Goal: Information Seeking & Learning: Learn about a topic

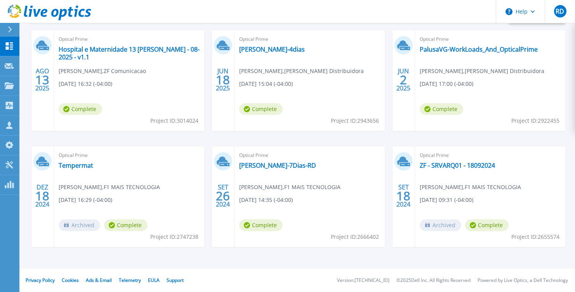
scroll to position [169, 0]
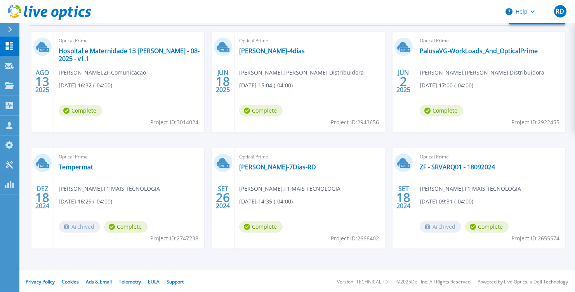
click at [152, 44] on span "Optical Prime" at bounding box center [129, 40] width 141 height 9
click at [156, 54] on link "Hospital e Maternidade 13 [PERSON_NAME] - 08-2025 - v1.1" at bounding box center [129, 55] width 141 height 16
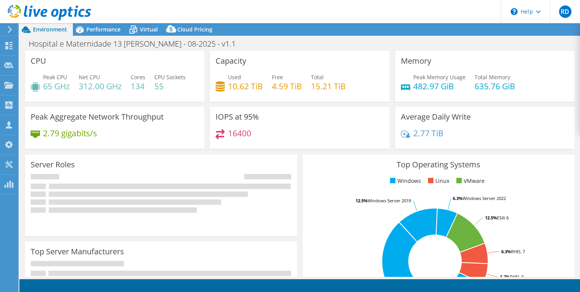
select select "USD"
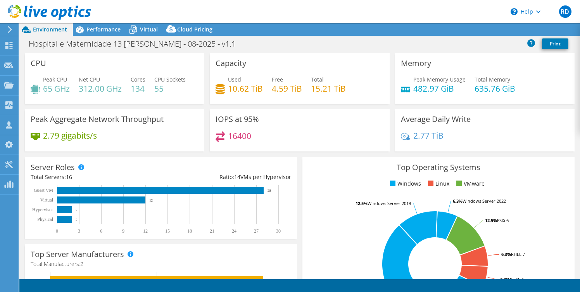
select select "SouthAmerica"
select select "BRL"
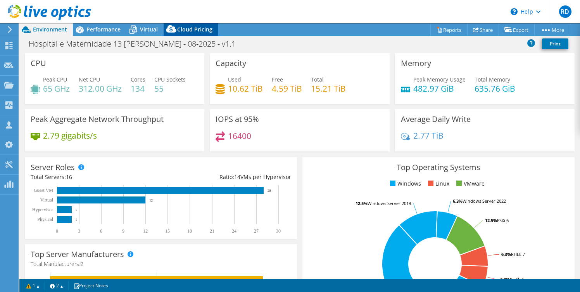
click at [194, 29] on span "Cloud Pricing" at bounding box center [194, 29] width 35 height 7
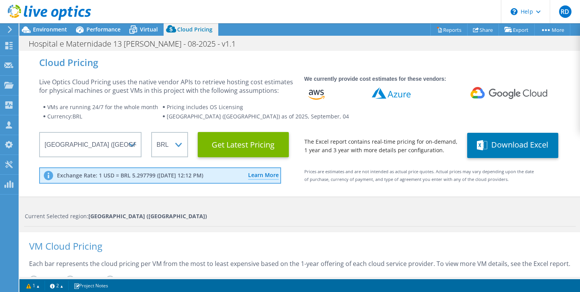
scroll to position [2, 0]
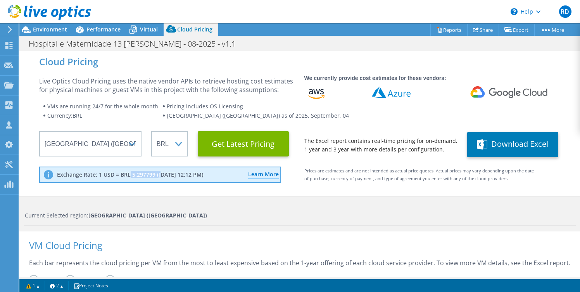
drag, startPoint x: 137, startPoint y: 173, endPoint x: 160, endPoint y: 174, distance: 23.7
click at [160, 174] on p "Exchange Rate: 1 USD = BRL 5.297799 ([DATE] 12:12 PM)" at bounding box center [130, 174] width 146 height 7
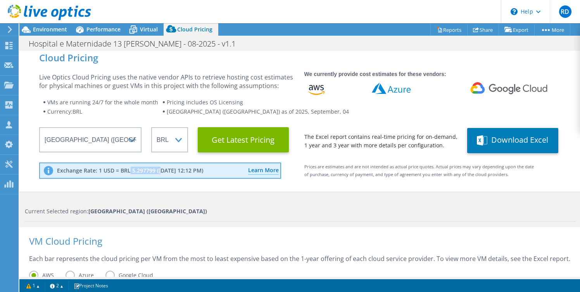
scroll to position [0, 0]
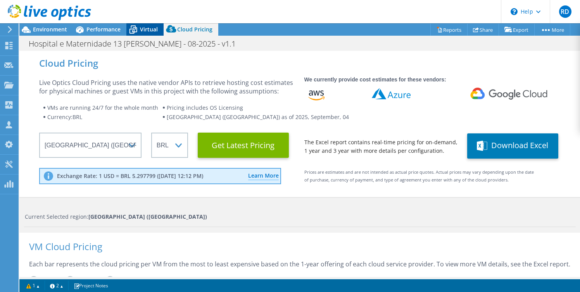
click at [152, 32] on span "Virtual" at bounding box center [149, 29] width 18 height 7
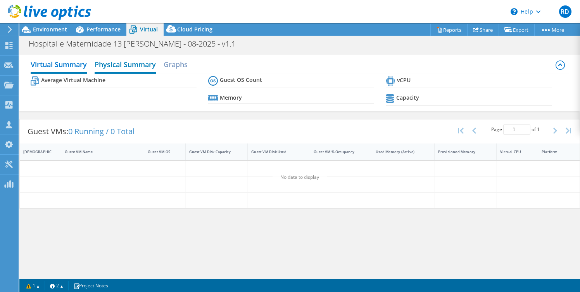
click at [145, 60] on h2 "Physical Summary" at bounding box center [125, 65] width 61 height 17
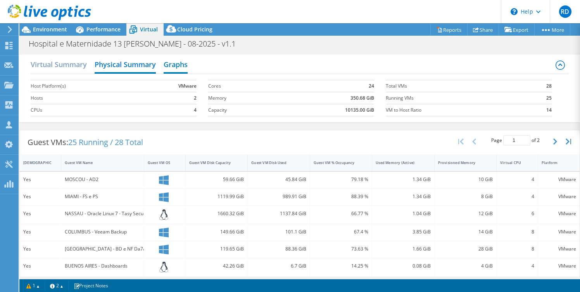
click at [175, 66] on h2 "Graphs" at bounding box center [176, 65] width 24 height 17
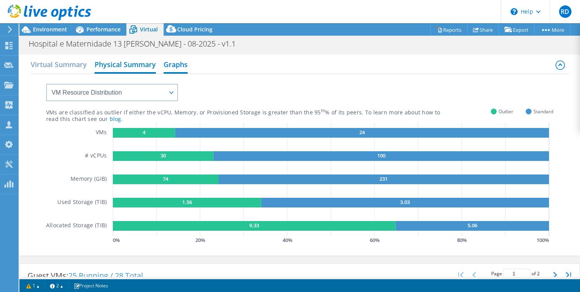
click at [149, 68] on h2 "Physical Summary" at bounding box center [125, 65] width 61 height 17
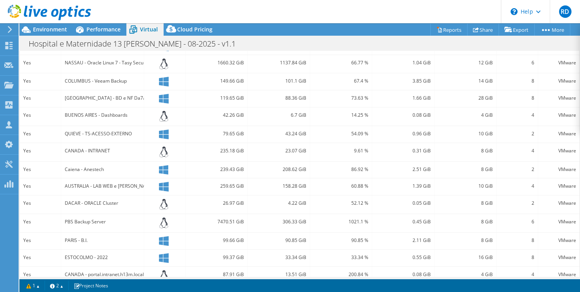
scroll to position [163, 0]
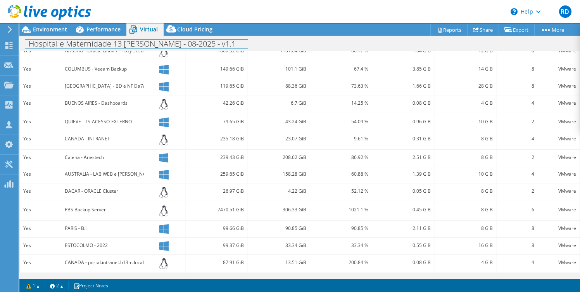
click at [87, 36] on div "Hospital e Maternidade 13 [PERSON_NAME] - 08-2025 - v1.1 Print" at bounding box center [299, 43] width 561 height 15
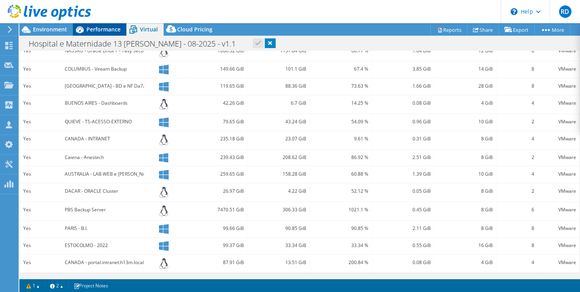
click at [88, 32] on span "Performance" at bounding box center [104, 29] width 34 height 7
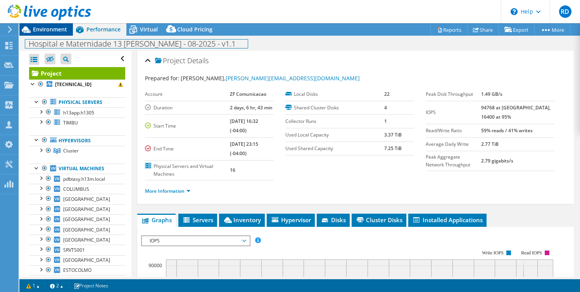
drag, startPoint x: 53, startPoint y: 36, endPoint x: 53, endPoint y: 32, distance: 4.3
click at [53, 36] on div "Hospital e Maternidade 13 [PERSON_NAME] - 08-2025 - v1.1 Print" at bounding box center [299, 43] width 561 height 15
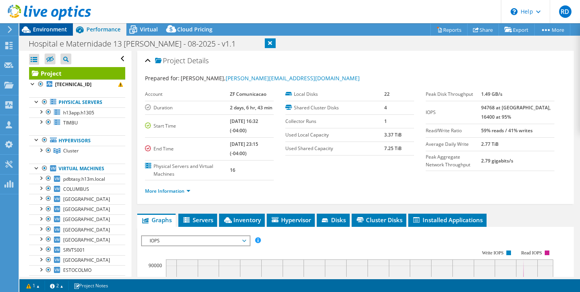
click at [61, 26] on span "Environment" at bounding box center [50, 29] width 34 height 7
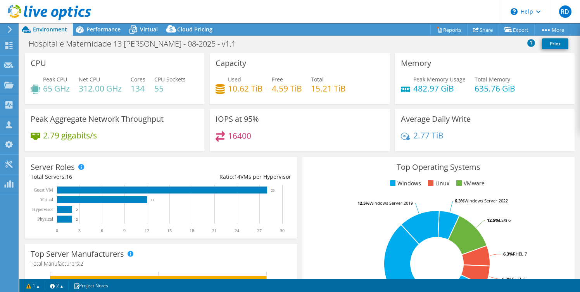
drag, startPoint x: 61, startPoint y: 26, endPoint x: 137, endPoint y: 73, distance: 89.9
click at [71, 31] on div "Environment" at bounding box center [46, 29] width 54 height 12
click at [109, 30] on span "Performance" at bounding box center [104, 29] width 34 height 7
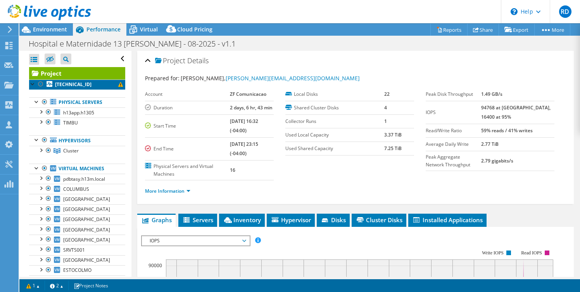
click at [100, 86] on link "[TECHNICAL_ID]" at bounding box center [77, 85] width 96 height 10
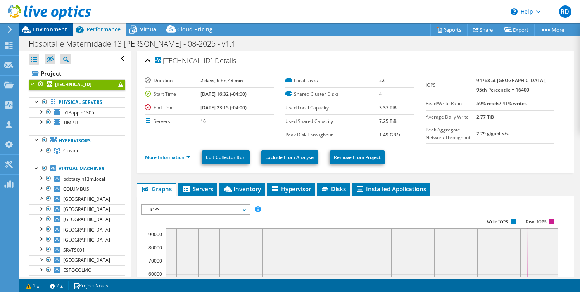
click at [62, 31] on span "Environment" at bounding box center [50, 29] width 34 height 7
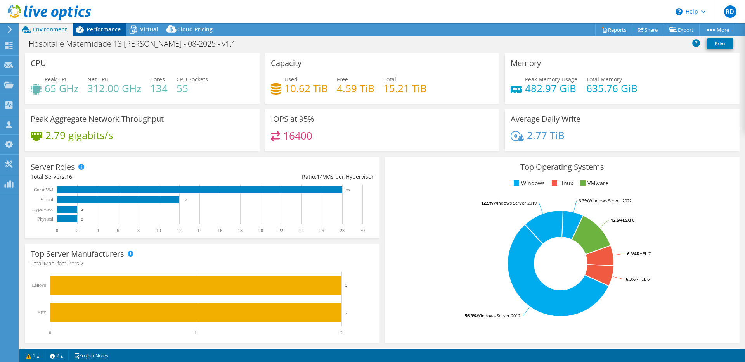
click at [108, 31] on span "Performance" at bounding box center [104, 29] width 34 height 7
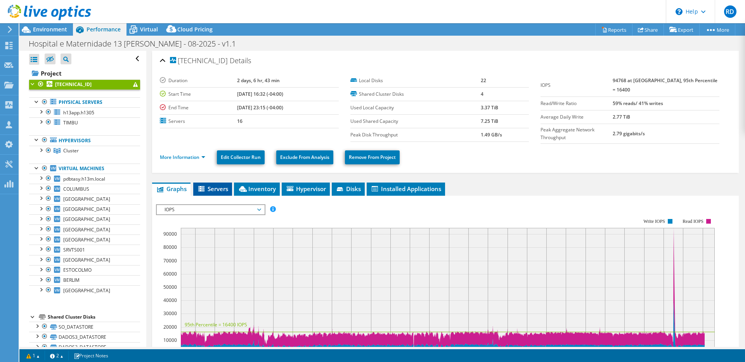
click at [208, 188] on span "Servers" at bounding box center [212, 189] width 31 height 8
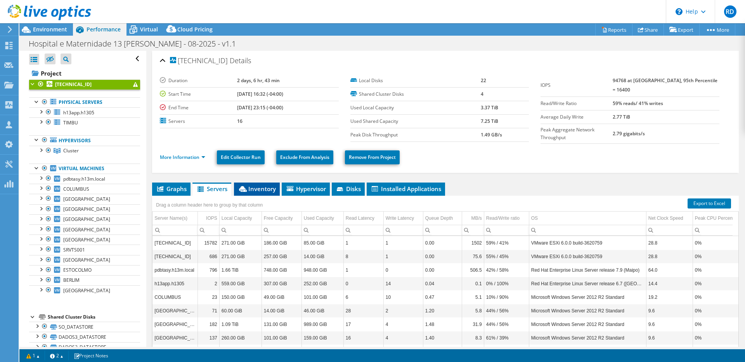
click at [256, 188] on span "Inventory" at bounding box center [257, 189] width 38 height 8
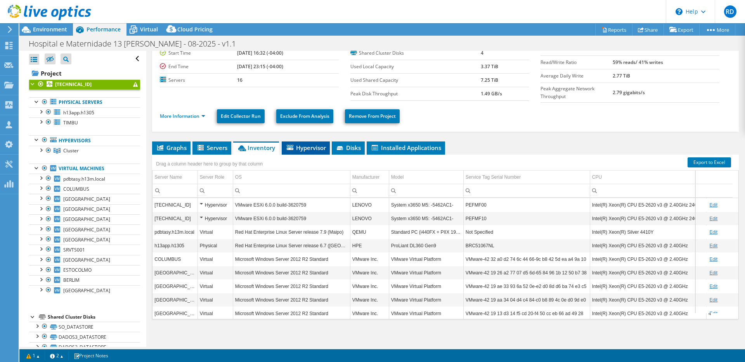
click at [309, 145] on span "Hypervisor" at bounding box center [306, 148] width 40 height 8
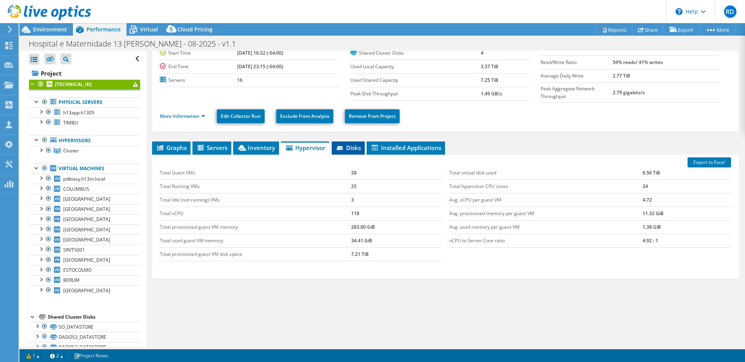
click at [353, 144] on span "Disks" at bounding box center [348, 148] width 25 height 8
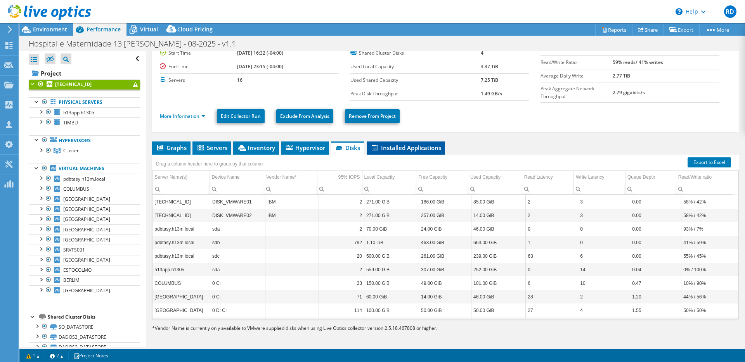
click at [415, 149] on span "Installed Applications" at bounding box center [405, 148] width 71 height 8
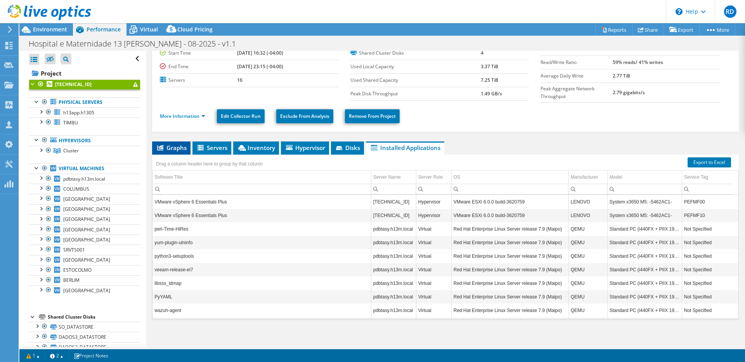
click at [182, 147] on span "Graphs" at bounding box center [171, 148] width 31 height 8
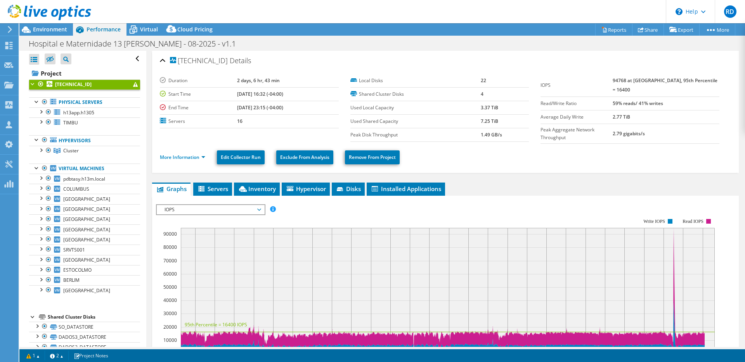
click at [48, 23] on div at bounding box center [45, 13] width 91 height 26
click at [49, 24] on div at bounding box center [45, 13] width 91 height 26
click at [49, 26] on span "Environment" at bounding box center [50, 29] width 34 height 7
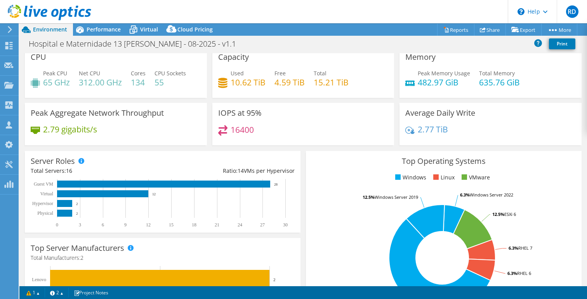
scroll to position [5, 0]
